Goal: Transaction & Acquisition: Purchase product/service

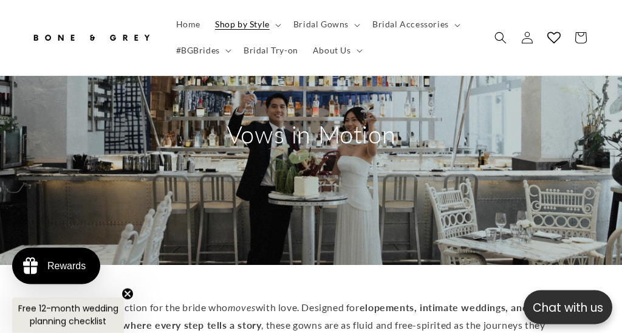
scroll to position [124, 0]
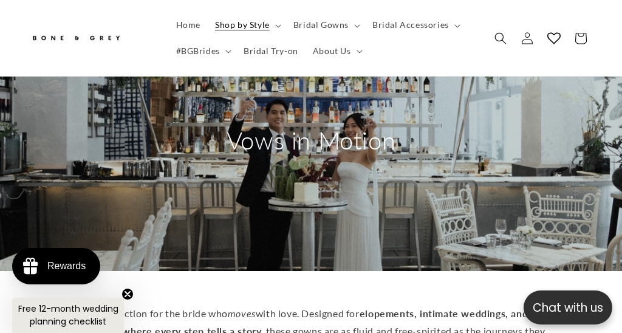
click at [129, 296] on circle "Close teaser" at bounding box center [128, 295] width 12 height 12
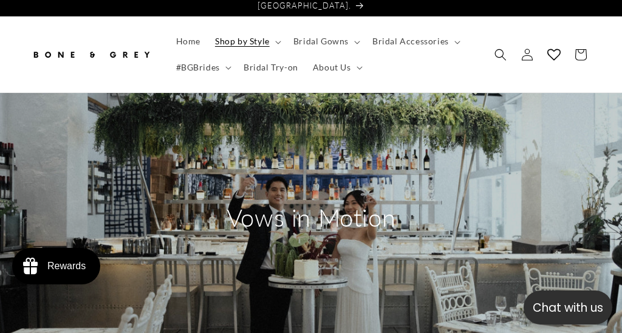
scroll to position [26, 0]
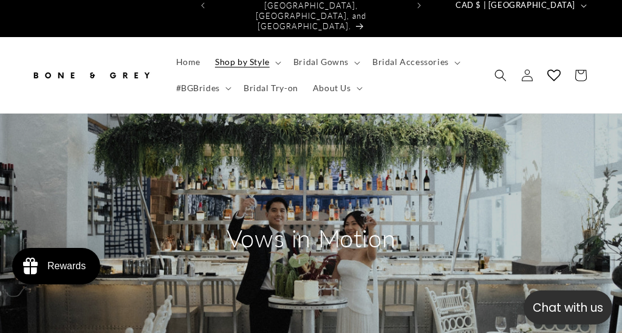
click at [323, 56] on span "Bridal Gowns" at bounding box center [320, 61] width 55 height 11
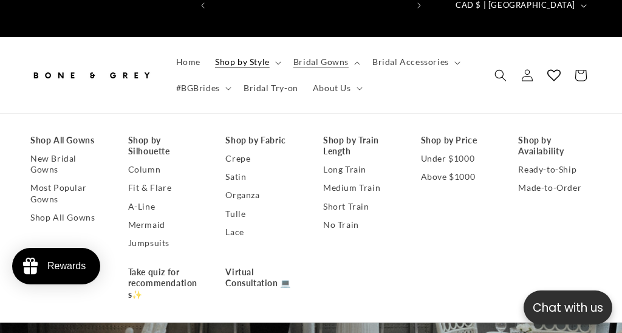
scroll to position [0, 0]
click at [67, 131] on link "Shop All Gowns" at bounding box center [67, 140] width 74 height 18
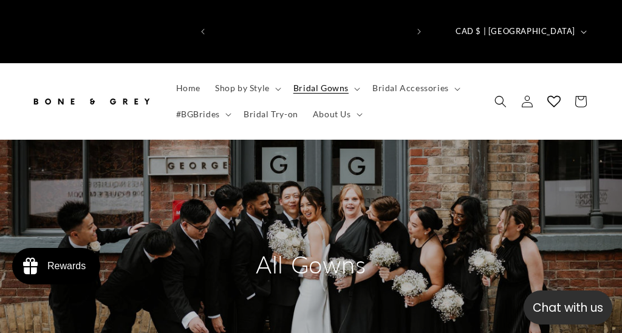
scroll to position [0, 194]
click at [334, 83] on span "Bridal Gowns" at bounding box center [320, 88] width 55 height 11
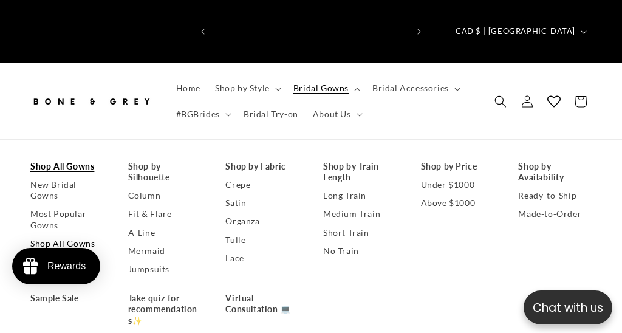
scroll to position [0, 388]
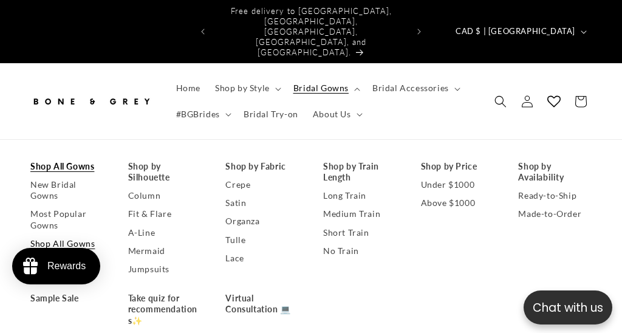
click at [60, 234] on link "Shop All Gowns" at bounding box center [67, 243] width 74 height 18
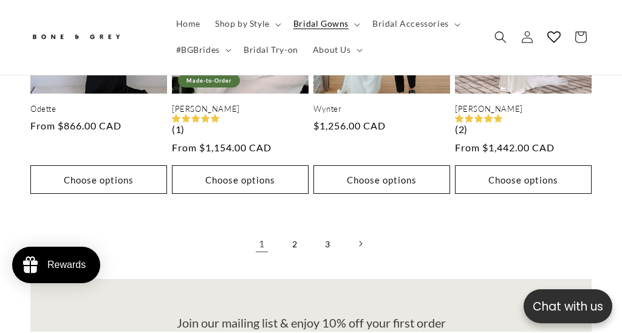
scroll to position [2618, 0]
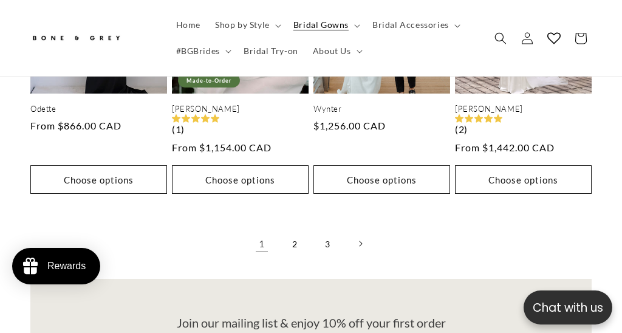
click at [361, 241] on icon "Next page" at bounding box center [360, 243] width 3 height 5
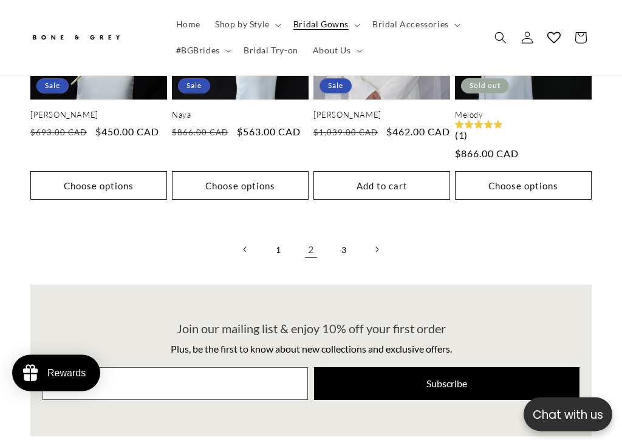
scroll to position [2622, 0]
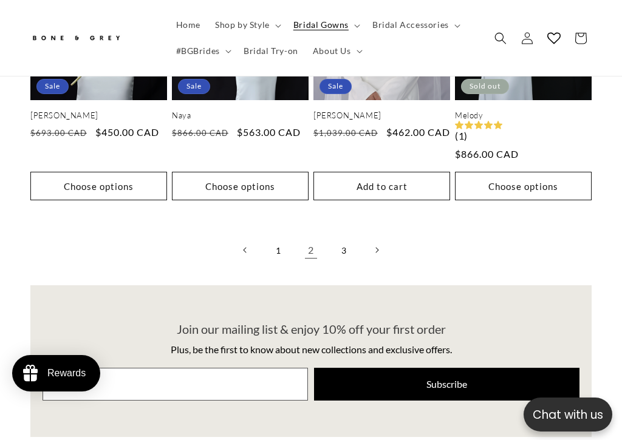
click at [376, 247] on icon "Next page" at bounding box center [377, 250] width 4 height 6
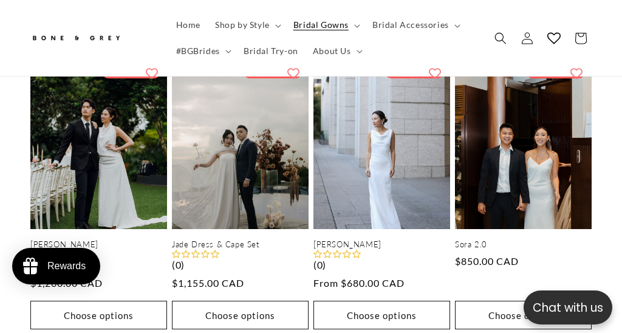
scroll to position [1605, 0]
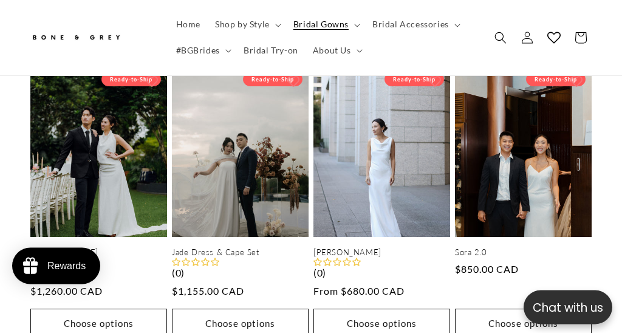
click at [429, 70] on button "Add to wishlist" at bounding box center [435, 82] width 24 height 24
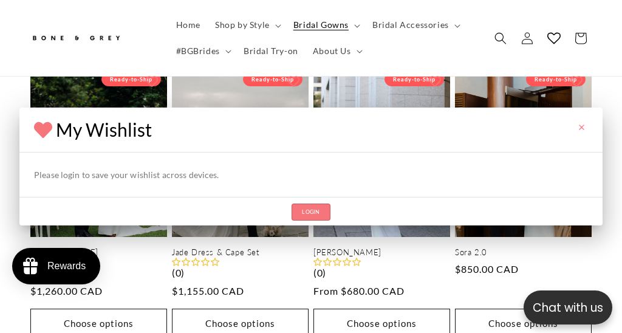
scroll to position [0, 0]
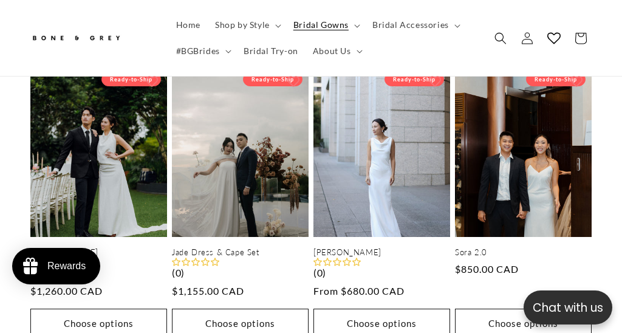
click at [397, 26] on span "Bridal Accessories" at bounding box center [410, 24] width 77 height 11
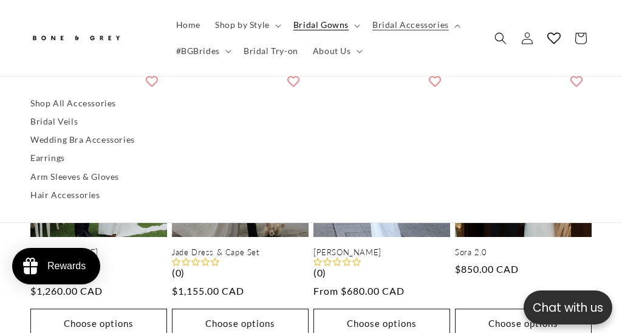
scroll to position [0, 194]
click at [53, 101] on link "Shop All Accessories" at bounding box center [310, 103] width 561 height 18
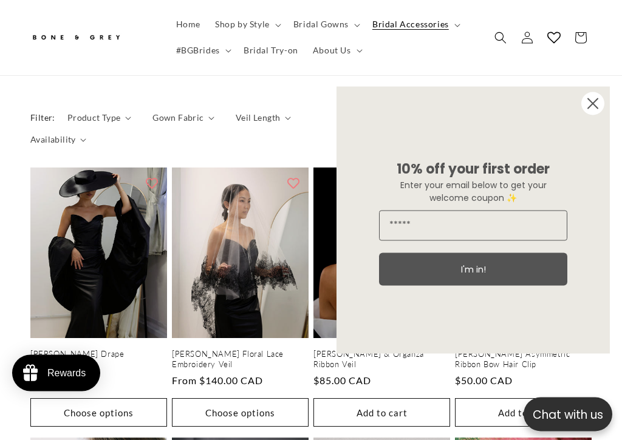
scroll to position [0, 194]
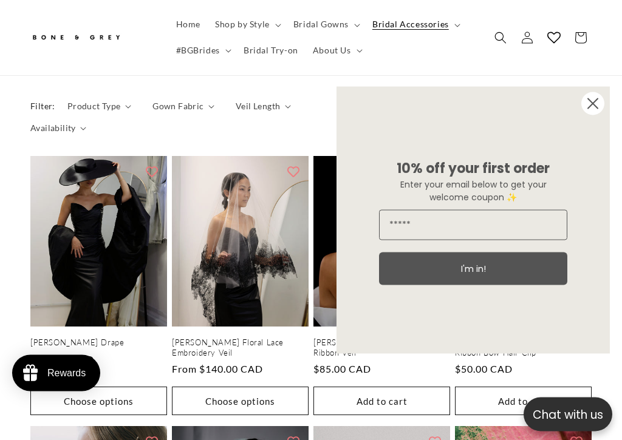
click at [595, 109] on circle "Close dialog" at bounding box center [592, 103] width 23 height 23
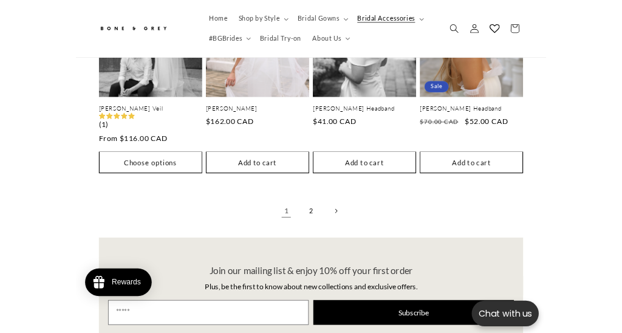
scroll to position [2073, 0]
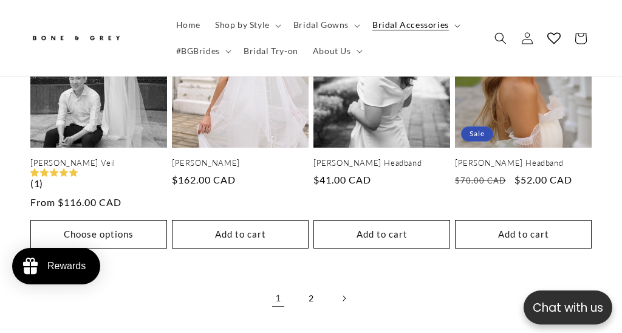
click at [309, 285] on link "2" at bounding box center [311, 298] width 27 height 27
